Goal: Information Seeking & Learning: Compare options

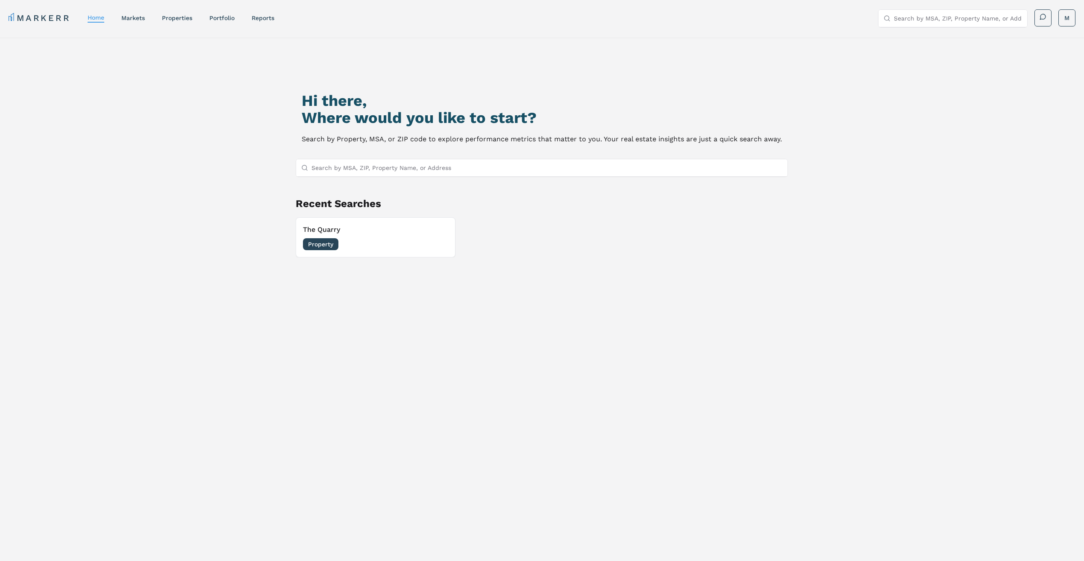
click at [369, 166] on input "Search by MSA, ZIP, Property Name, or Address" at bounding box center [547, 167] width 471 height 17
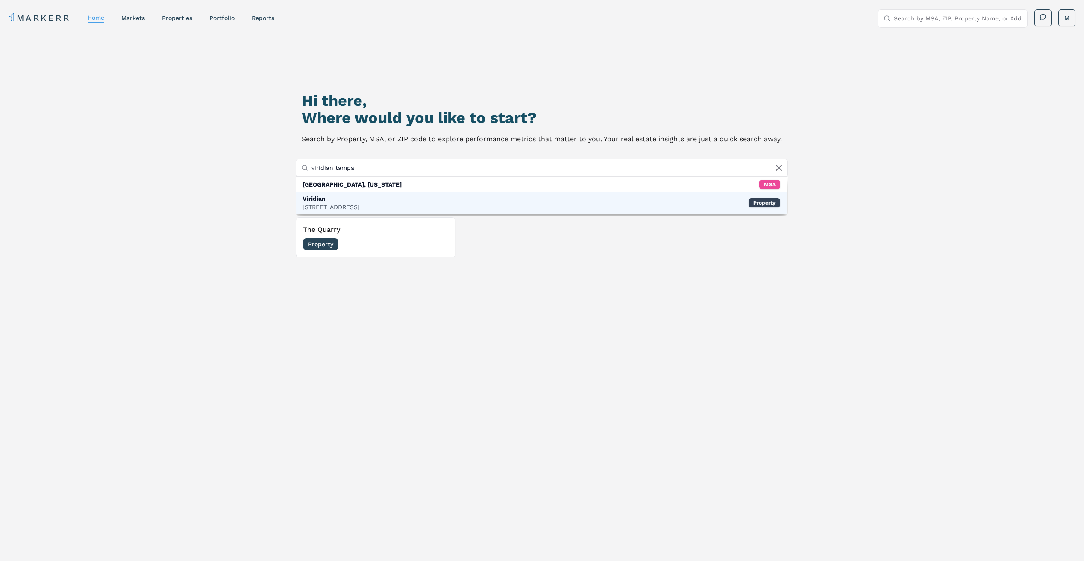
type input "viridian tampa"
click at [351, 205] on div "[STREET_ADDRESS]" at bounding box center [331, 207] width 57 height 9
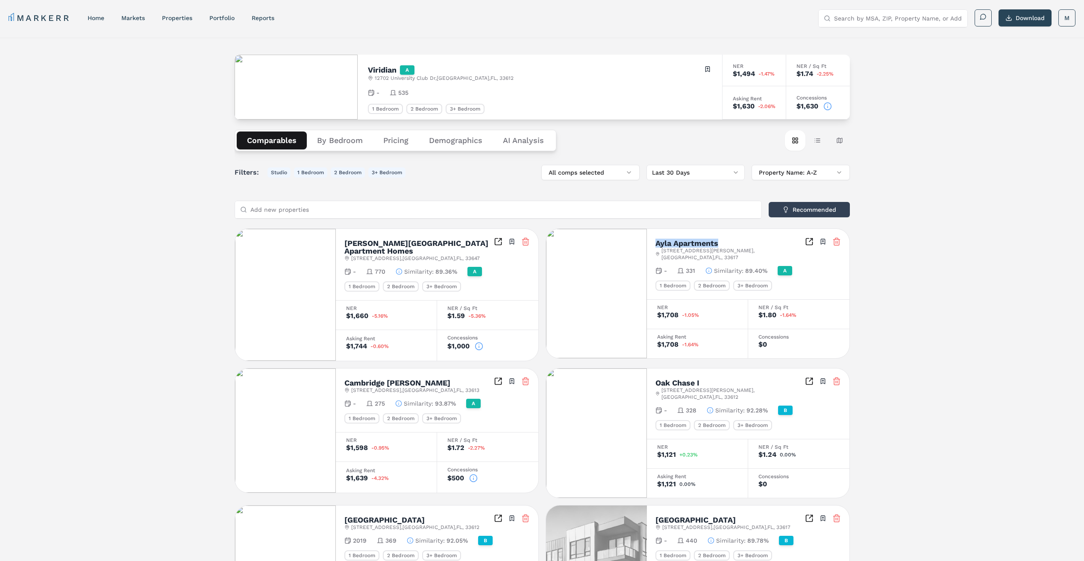
drag, startPoint x: 727, startPoint y: 239, endPoint x: 657, endPoint y: 244, distance: 70.2
click at [657, 244] on div "Ayla Apartments [STREET_ADDRESS][PERSON_NAME] Toggle portfolio menu" at bounding box center [747, 250] width 185 height 24
copy h2 "Ayla Apartments"
drag, startPoint x: 721, startPoint y: 257, endPoint x: 660, endPoint y: 252, distance: 61.7
click at [660, 252] on div "Ayla Apartments [STREET_ADDRESS][PERSON_NAME] Toggle portfolio menu - 331 Simil…" at bounding box center [748, 264] width 203 height 71
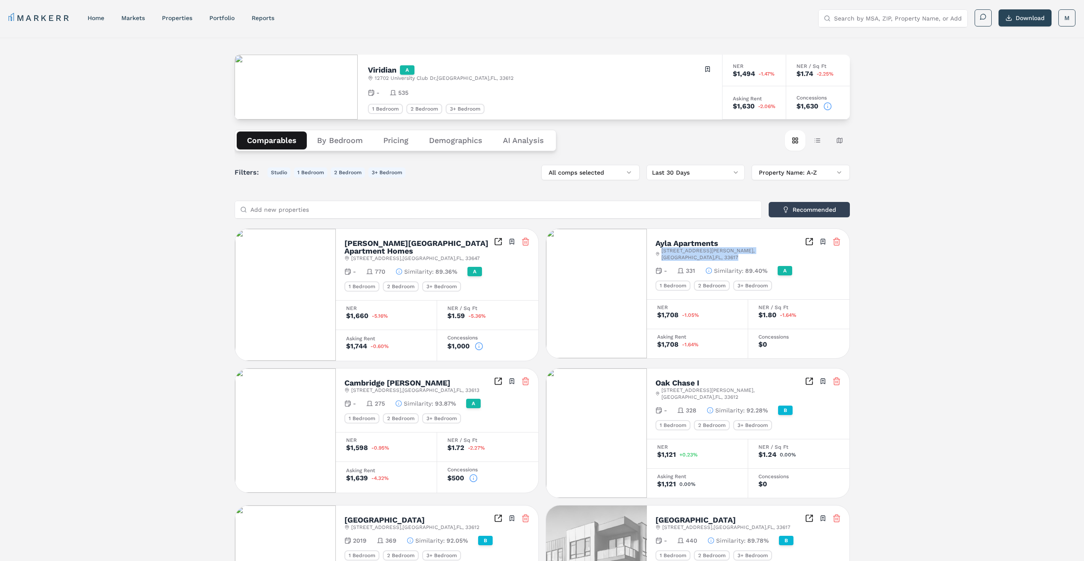
copy span "[STREET_ADDRESS][PERSON_NAME]"
click at [901, 256] on div "Viridian A [STREET_ADDRESS] Toggle portfolio menu - 535 1 Bedroom 2 Bedroom 3+ …" at bounding box center [542, 477] width 1084 height 879
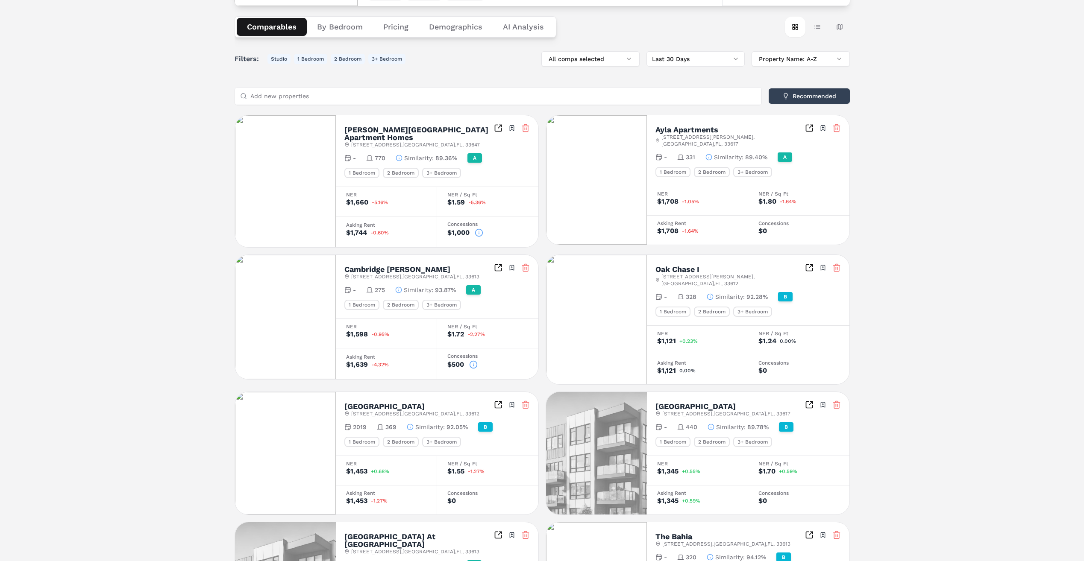
scroll to position [128, 0]
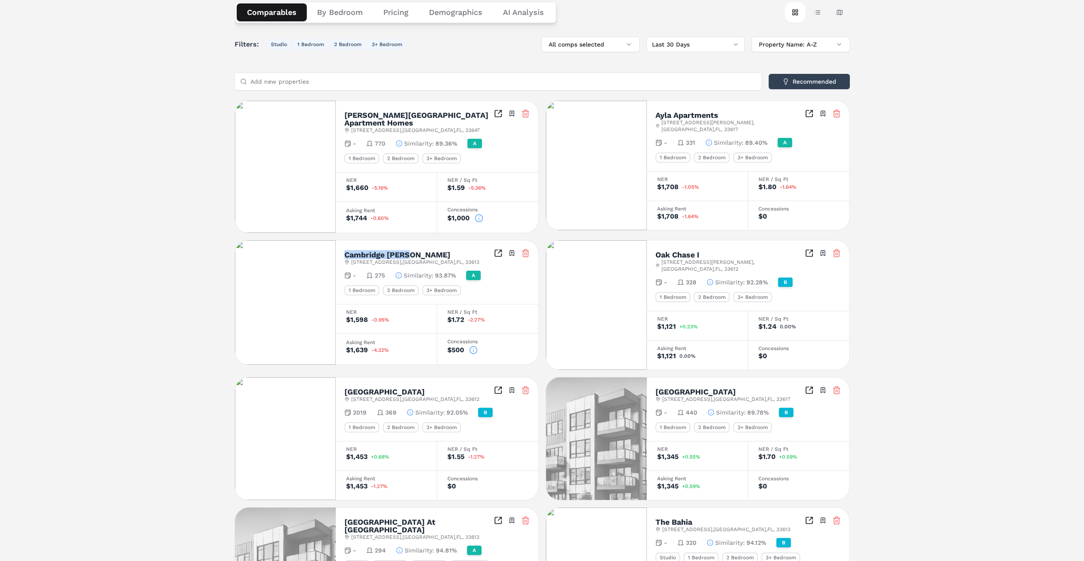
drag, startPoint x: 424, startPoint y: 244, endPoint x: 343, endPoint y: 246, distance: 80.8
click at [343, 246] on div "Cambridge [PERSON_NAME] [STREET_ADDRESS] Toggle portfolio menu - 275 Similarity…" at bounding box center [437, 273] width 203 height 64
copy h2 "Cambridge [PERSON_NAME]"
click at [924, 255] on div "Viridian A [STREET_ADDRESS] Toggle portfolio menu - 535 1 Bedroom 2 Bedroom 3+ …" at bounding box center [542, 348] width 1084 height 879
drag, startPoint x: 712, startPoint y: 249, endPoint x: 649, endPoint y: 246, distance: 62.9
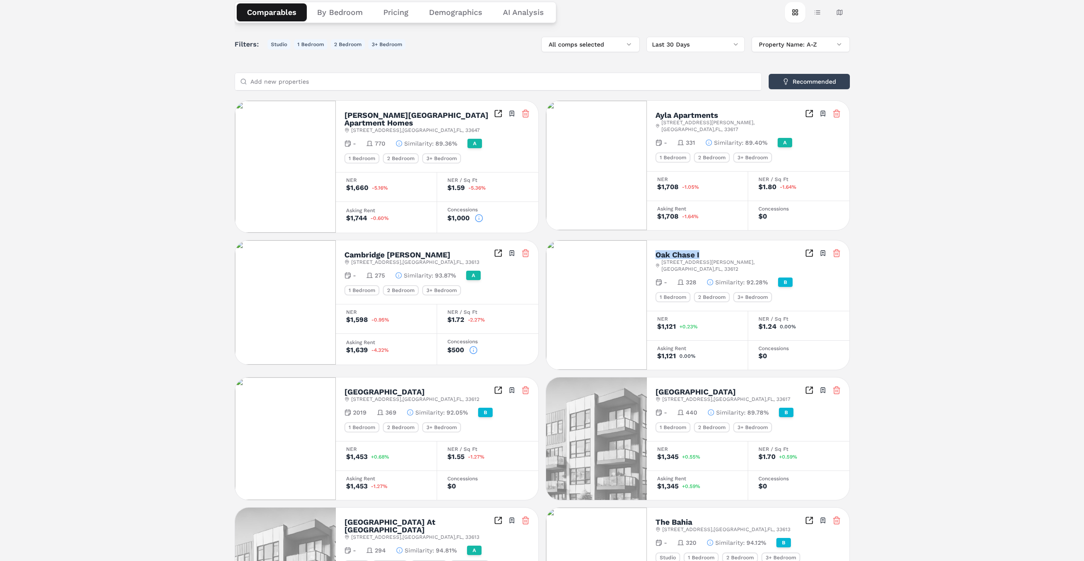
click at [649, 246] on div "Oak Chase I [STREET_ADDRESS][PERSON_NAME] Toggle portfolio menu - 328 Similarit…" at bounding box center [748, 276] width 203 height 71
copy h2 "Oak Chase I"
drag, startPoint x: 404, startPoint y: 379, endPoint x: 341, endPoint y: 380, distance: 62.4
click at [341, 380] on div "[GEOGRAPHIC_DATA][STREET_ADDRESS] Toggle portfolio menu 2019 369 Similarity : 9…" at bounding box center [437, 410] width 203 height 64
copy h2 "[GEOGRAPHIC_DATA]"
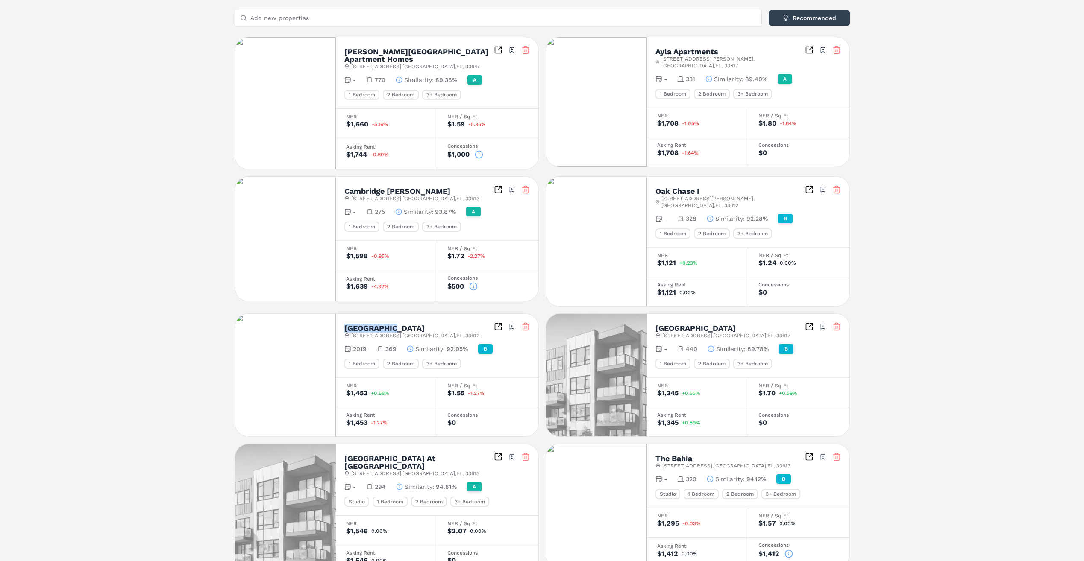
scroll to position [299, 0]
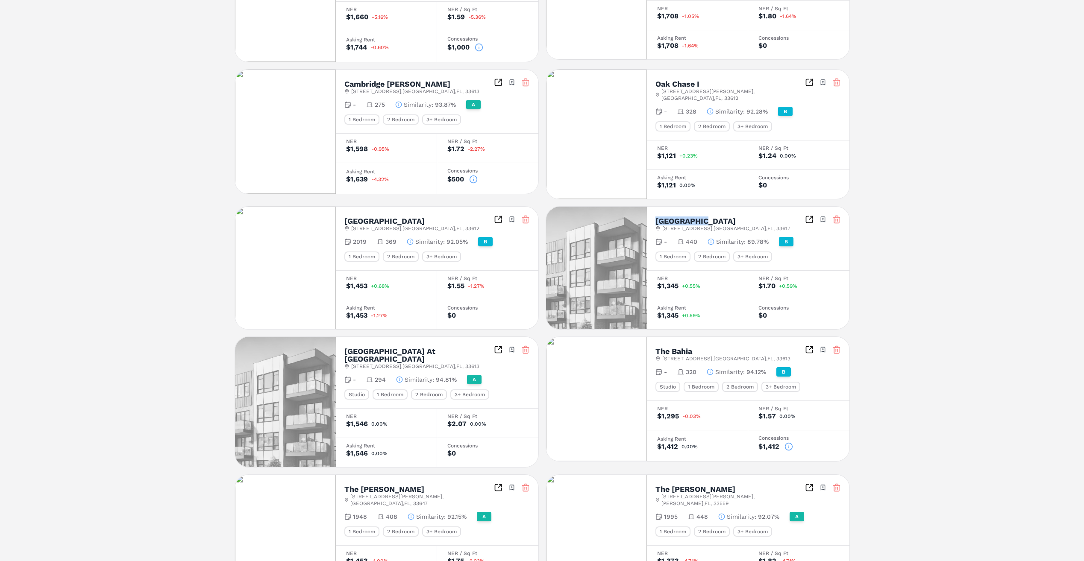
drag, startPoint x: 712, startPoint y: 206, endPoint x: 655, endPoint y: 209, distance: 56.5
click at [655, 217] on div "[GEOGRAPHIC_DATA]" at bounding box center [722, 221] width 135 height 8
click at [913, 252] on div "Viridian A [STREET_ADDRESS] Toggle portfolio menu - 535 1 Bedroom 2 Bedroom 3+ …" at bounding box center [542, 177] width 1084 height 879
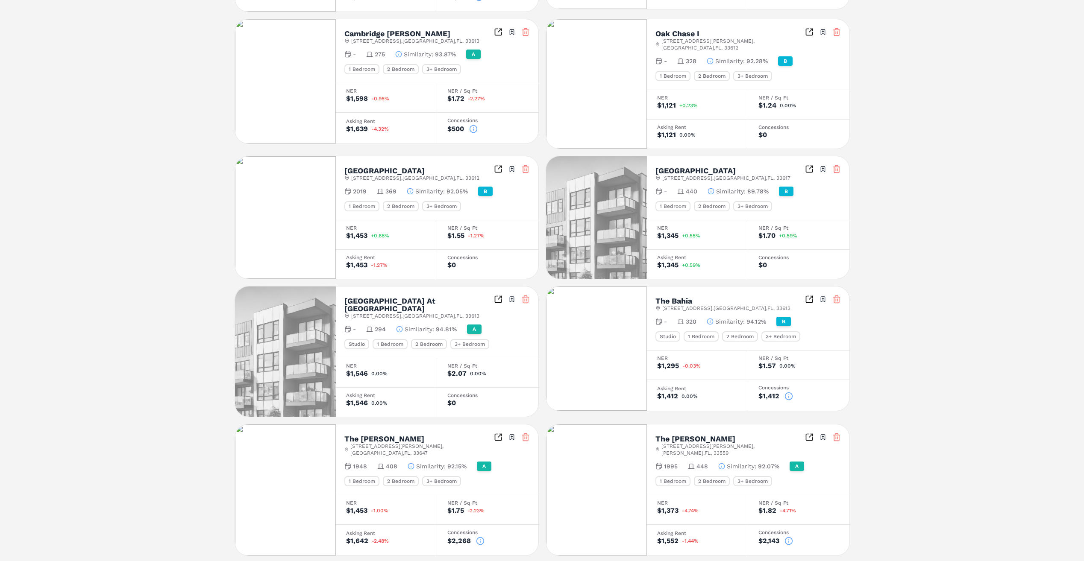
scroll to position [351, 0]
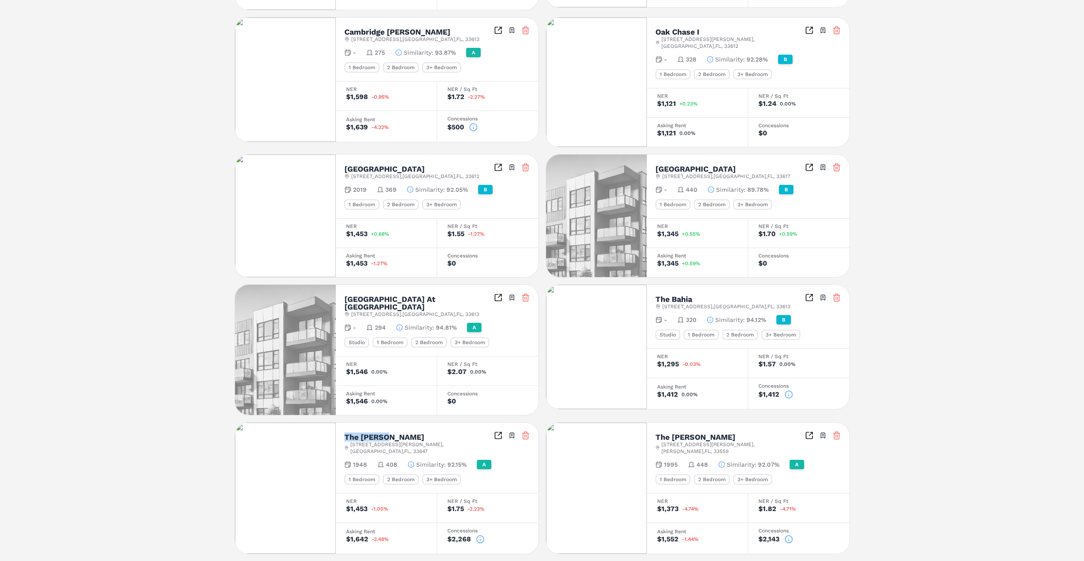
drag, startPoint x: 394, startPoint y: 420, endPoint x: 347, endPoint y: 420, distance: 47.9
click at [347, 434] on div "The [PERSON_NAME]" at bounding box center [419, 438] width 150 height 8
drag, startPoint x: 347, startPoint y: 420, endPoint x: 410, endPoint y: 418, distance: 63.7
click at [410, 434] on div "The [PERSON_NAME]" at bounding box center [419, 438] width 150 height 8
drag, startPoint x: 394, startPoint y: 420, endPoint x: 345, endPoint y: 421, distance: 48.3
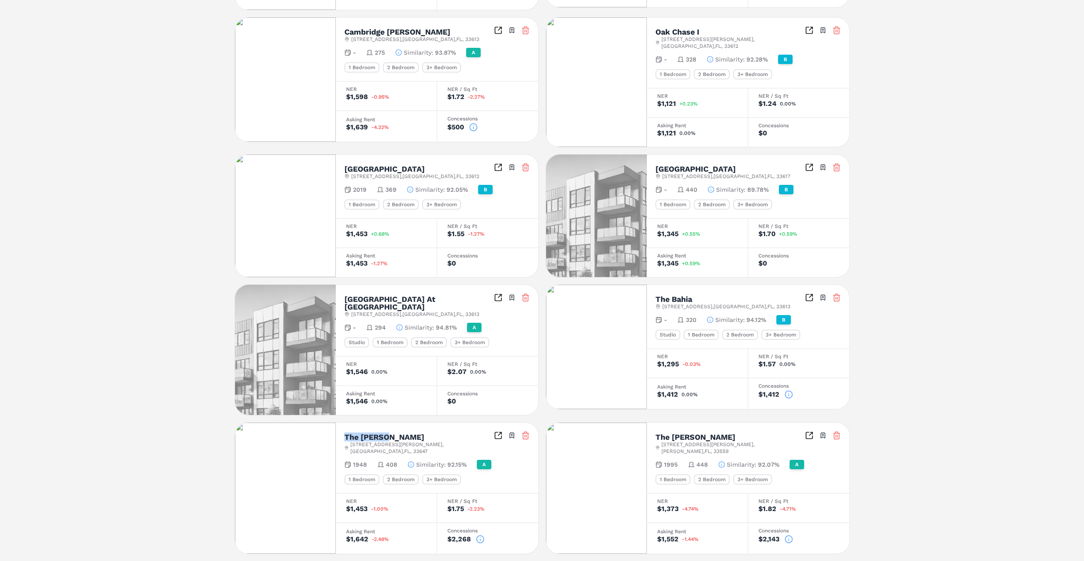
click at [345, 434] on div "The [PERSON_NAME]" at bounding box center [419, 438] width 150 height 8
copy h2 "The [PERSON_NAME]"
click at [848, 378] on div "Concessions $1,412" at bounding box center [798, 393] width 101 height 31
drag, startPoint x: 724, startPoint y: 418, endPoint x: 655, endPoint y: 419, distance: 68.4
click at [655, 434] on div "The [PERSON_NAME]" at bounding box center [730, 438] width 150 height 8
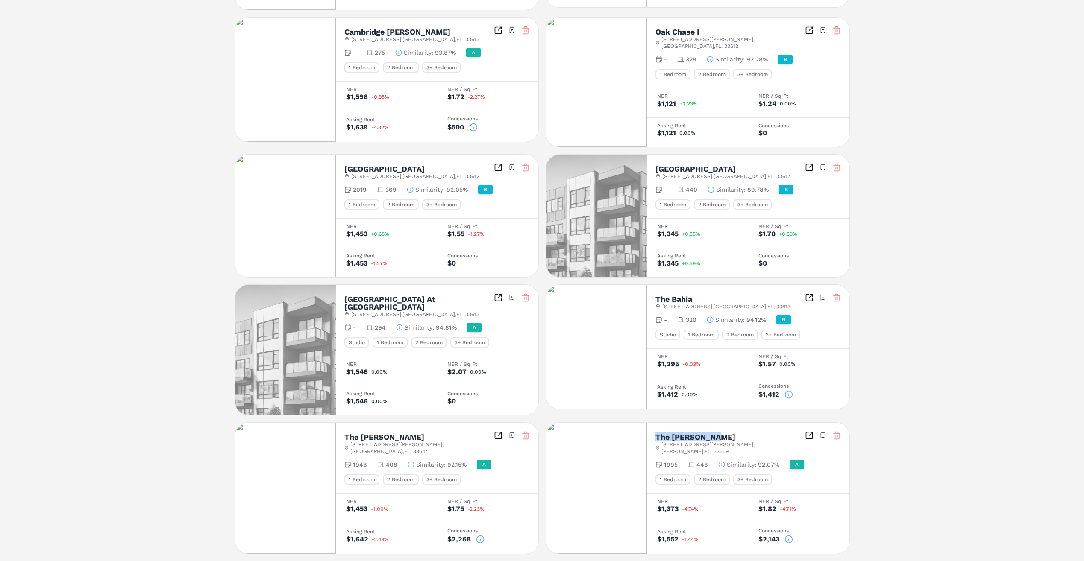
copy h2 "The [PERSON_NAME]"
